Goal: Task Accomplishment & Management: Manage account settings

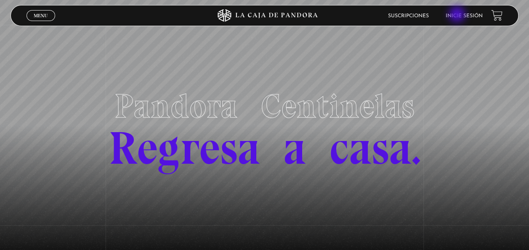
click at [458, 15] on link "Inicie sesión" at bounding box center [464, 15] width 37 height 5
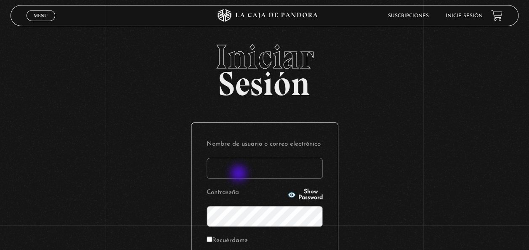
click at [239, 174] on input "Nombre de usuario o correo electrónico" at bounding box center [265, 168] width 116 height 21
click at [314, 174] on input "[EMAIL_ADDRESS][DOMAIN_NAME]" at bounding box center [265, 168] width 116 height 21
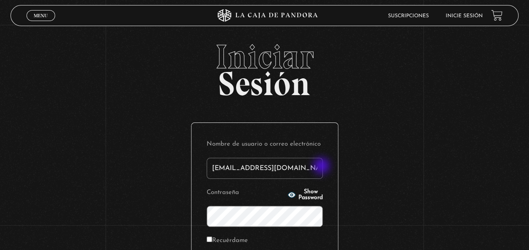
click at [322, 167] on input "[EMAIL_ADDRESS][DOMAIN_NAME];:_[Ñ¨*]¡?=)(/&%$#"!°" at bounding box center [265, 168] width 116 height 21
type input "[EMAIL_ADDRESS][DOMAIN_NAME]"
click at [298, 195] on span "Show Password" at bounding box center [310, 195] width 24 height 12
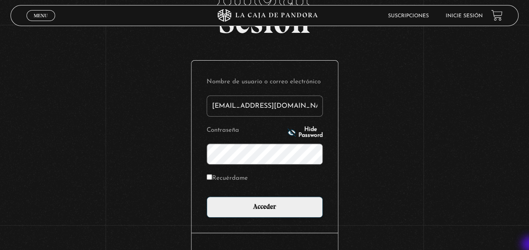
scroll to position [67, 0]
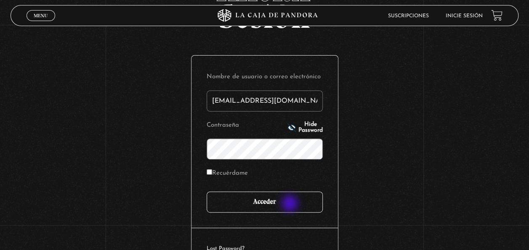
click at [290, 204] on input "Acceder" at bounding box center [265, 201] width 116 height 21
